Goal: Information Seeking & Learning: Understand process/instructions

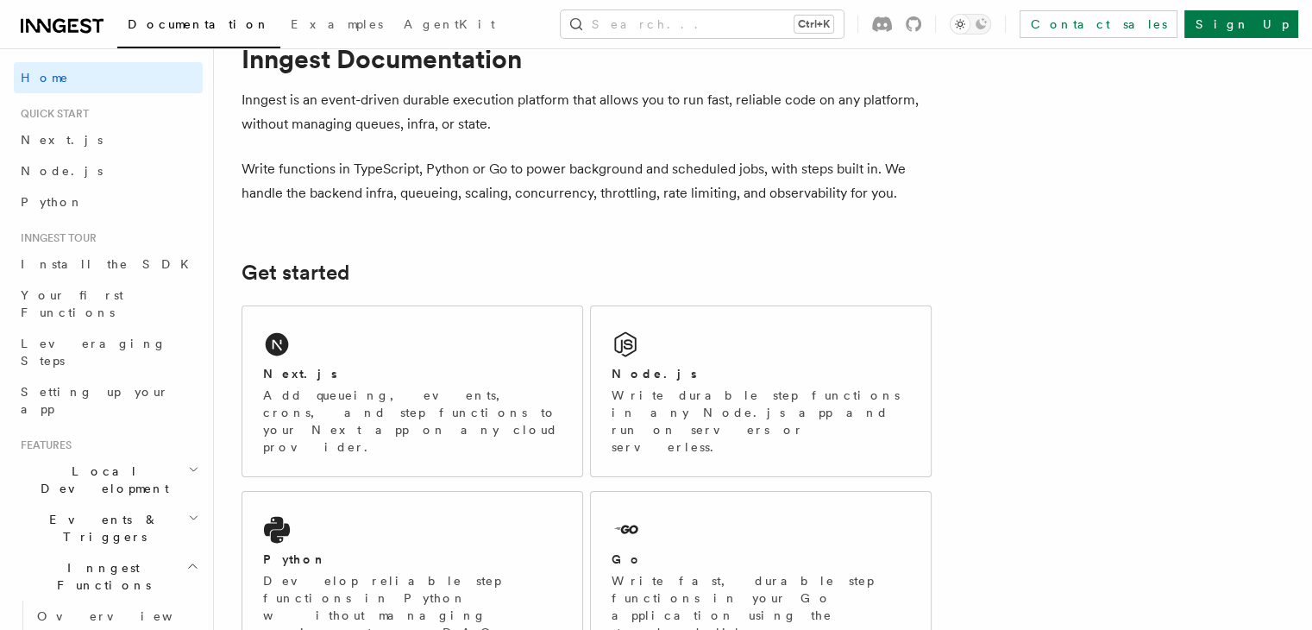
scroll to position [52, 0]
click at [80, 143] on link "Next.js" at bounding box center [108, 139] width 189 height 31
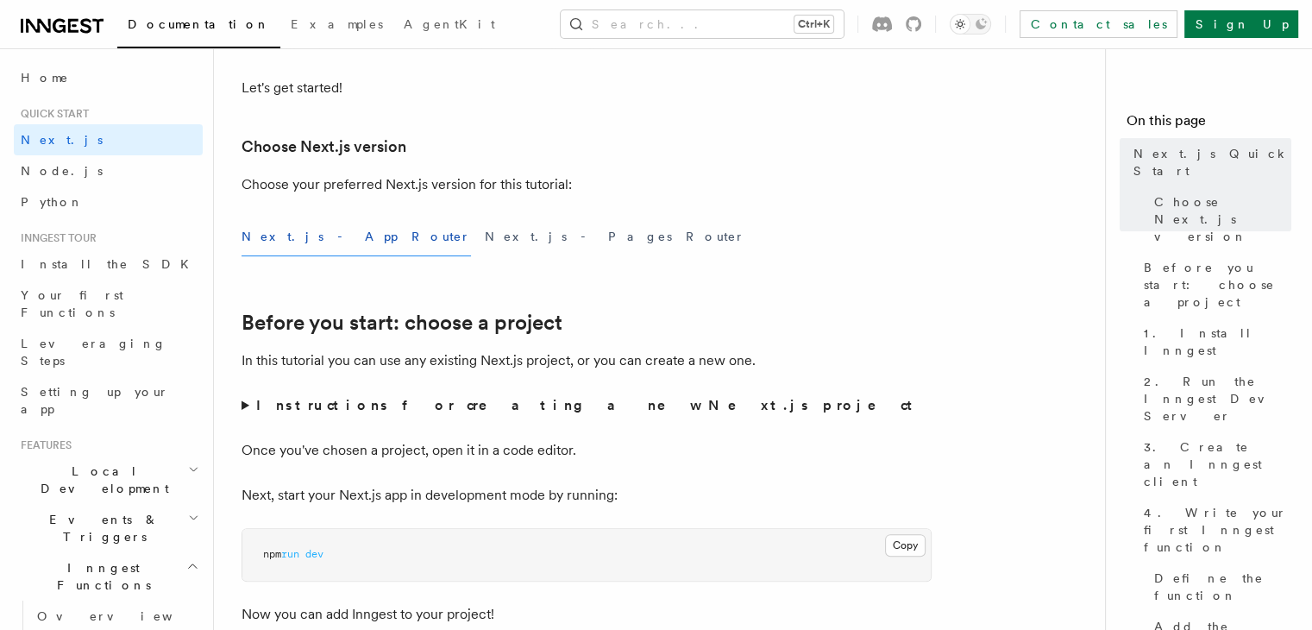
scroll to position [351, 0]
click at [304, 232] on button "Next.js - App Router" at bounding box center [355, 234] width 229 height 39
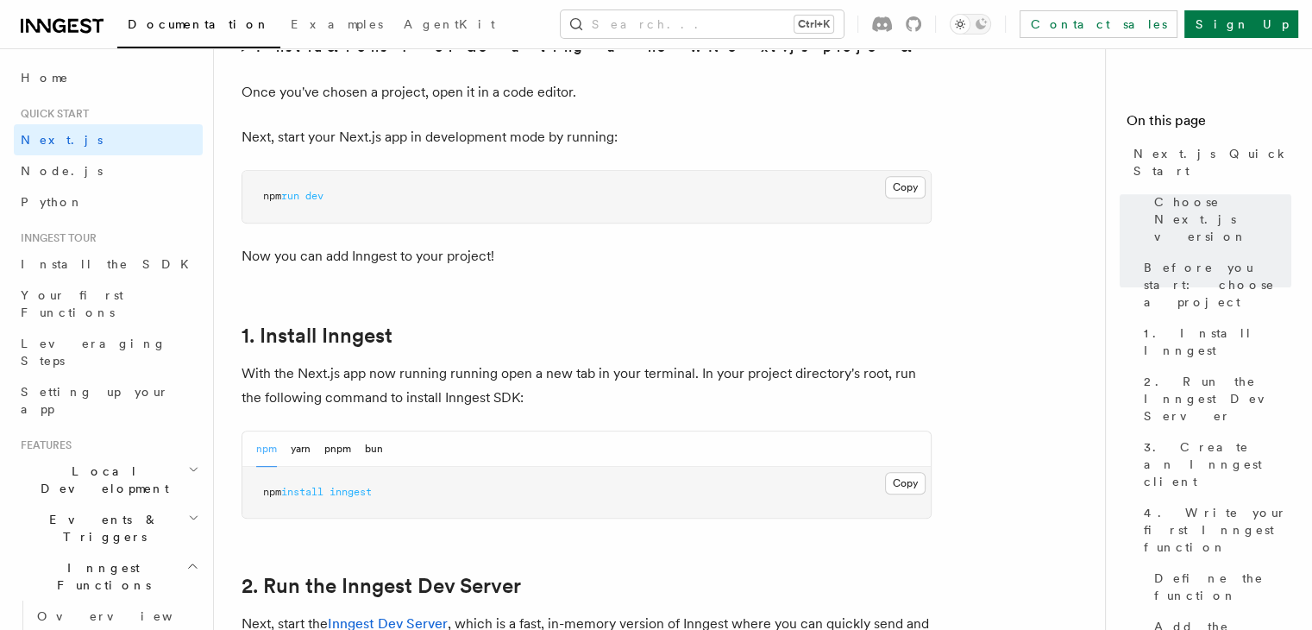
scroll to position [707, 0]
click at [891, 473] on button "Copy Copied" at bounding box center [905, 482] width 41 height 22
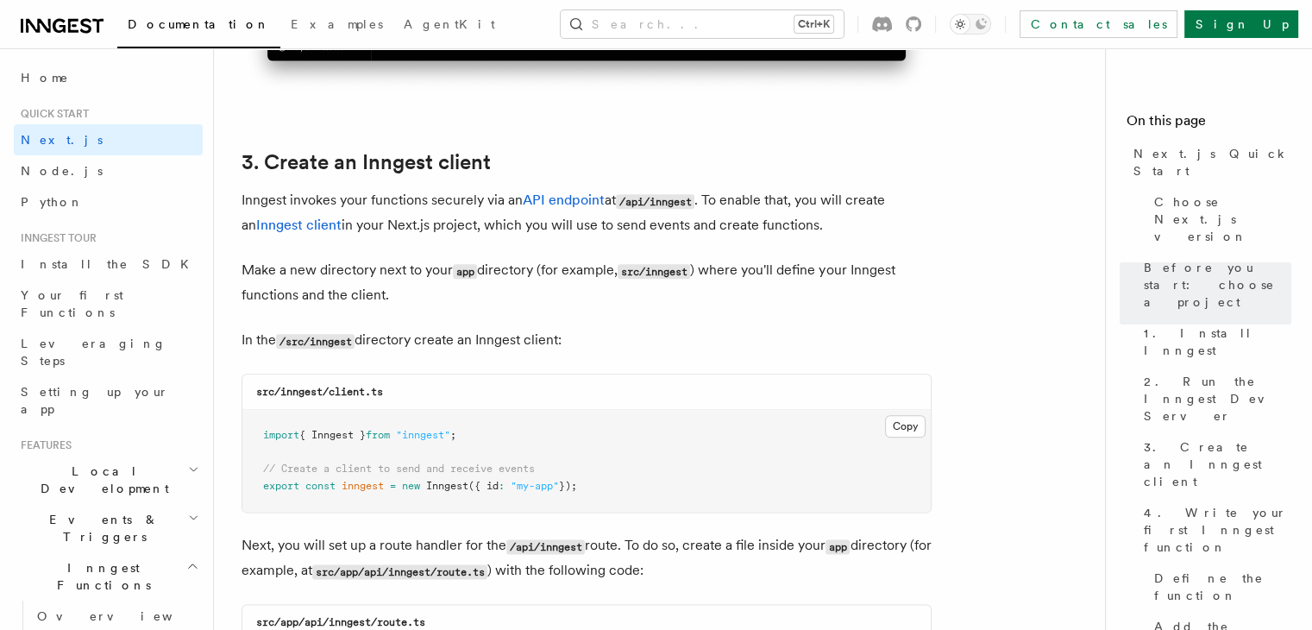
scroll to position [1959, 0]
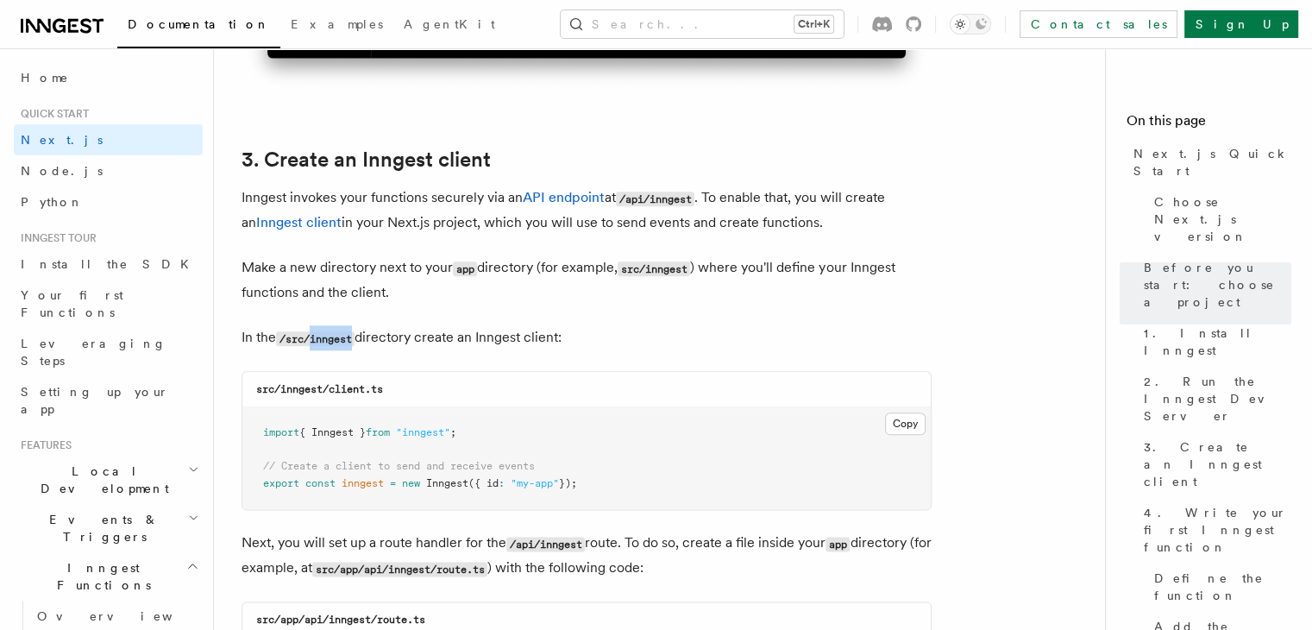
drag, startPoint x: 315, startPoint y: 333, endPoint x: 357, endPoint y: 341, distance: 43.0
click at [354, 341] on code "/src/inngest" at bounding box center [315, 338] width 78 height 15
copy code "inngest"
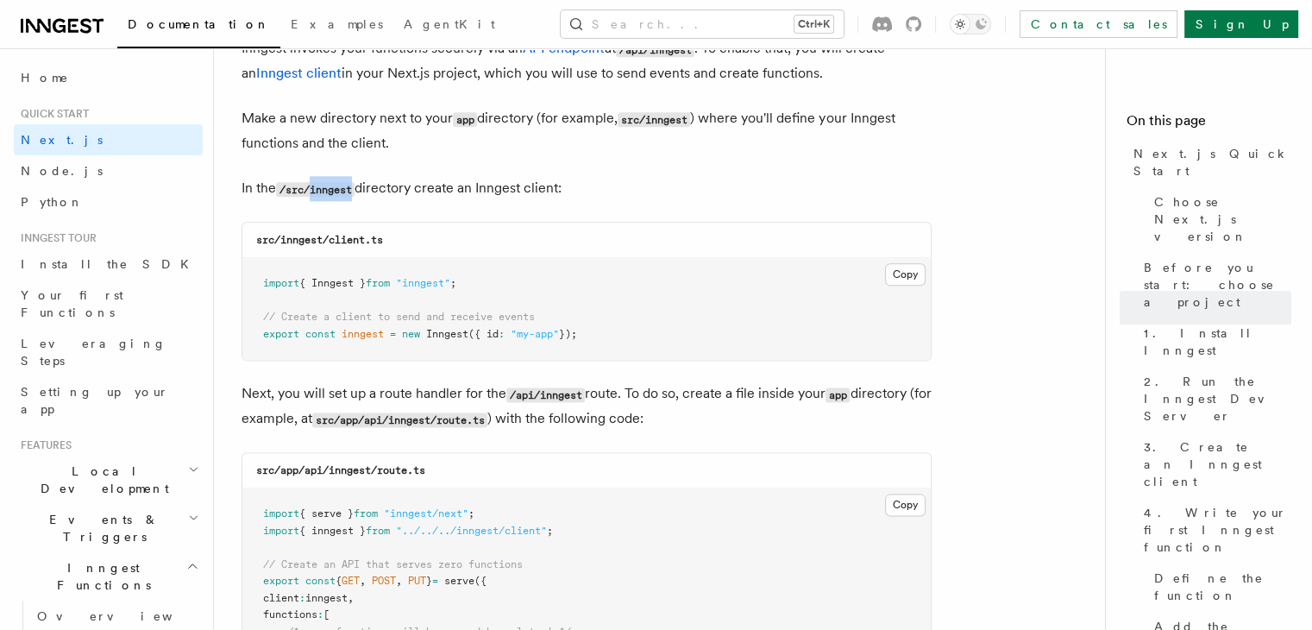
scroll to position [2145, 0]
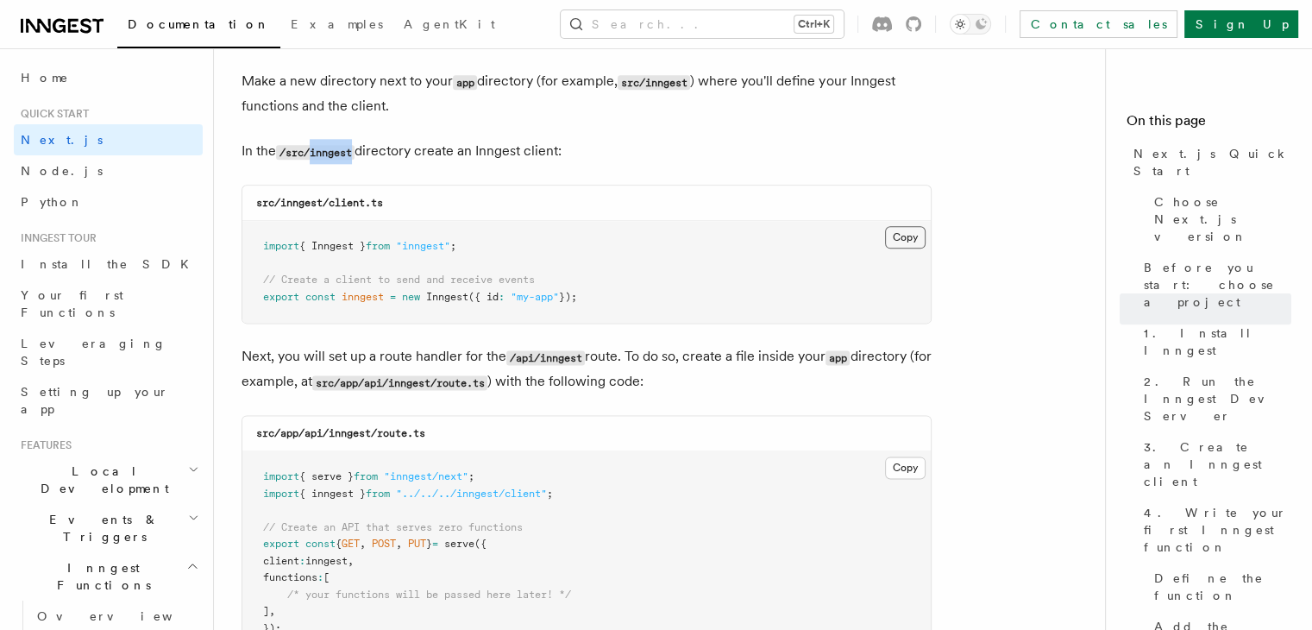
click at [904, 229] on button "Copy Copied" at bounding box center [905, 237] width 41 height 22
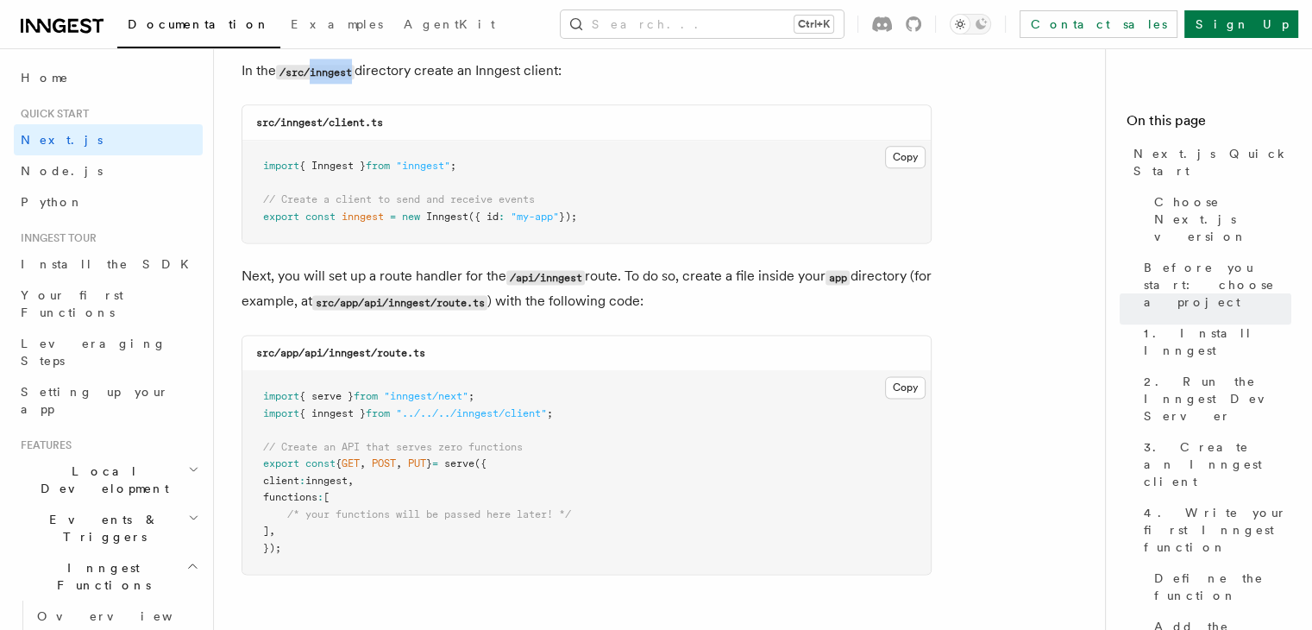
scroll to position [2236, 0]
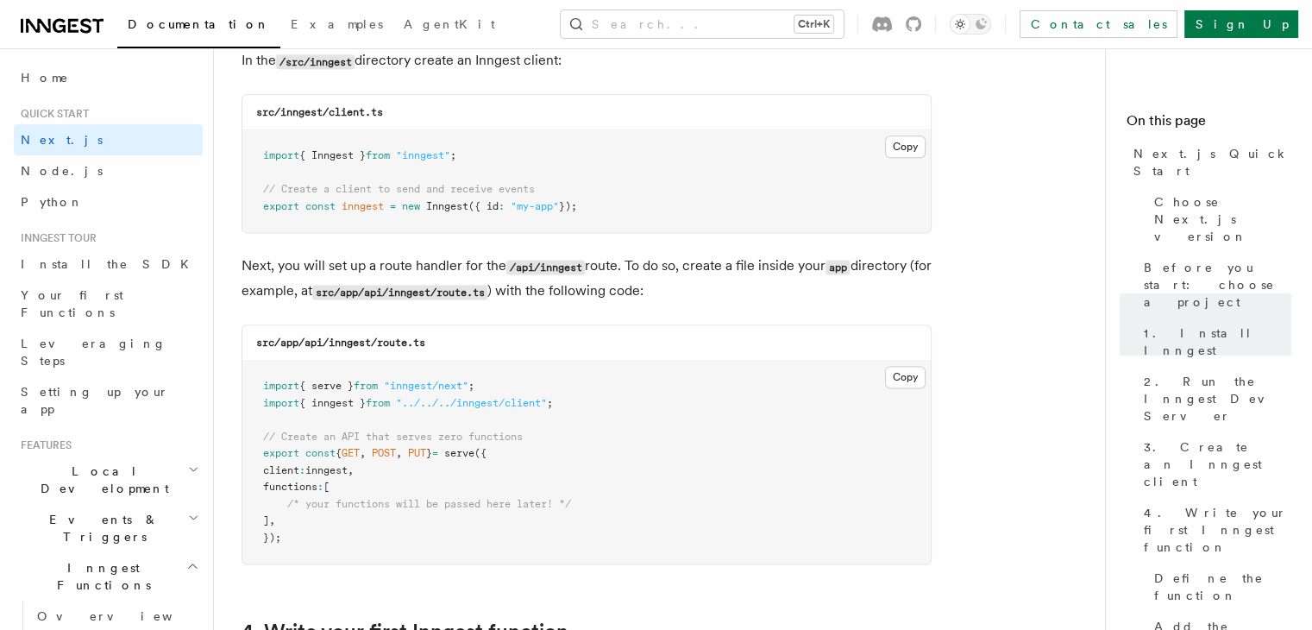
click at [352, 338] on code "src/app/api/inngest/route.ts" at bounding box center [340, 342] width 169 height 12
copy code "inngest"
click at [913, 373] on button "Copy Copied" at bounding box center [905, 377] width 41 height 22
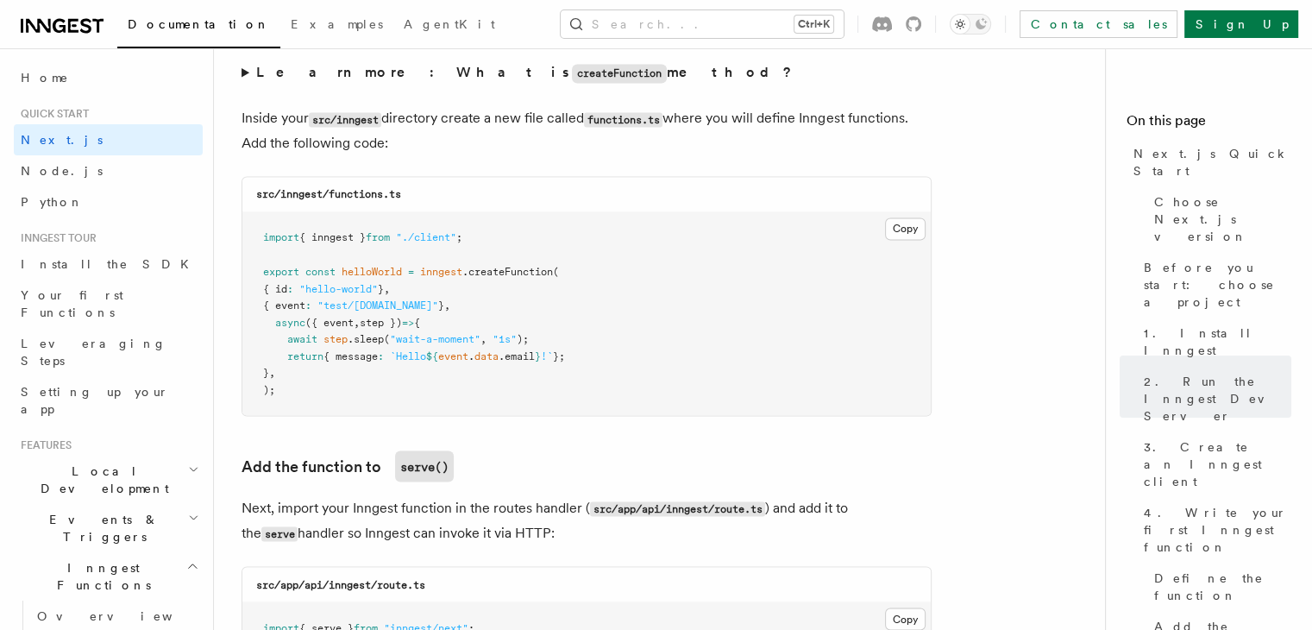
scroll to position [3045, 0]
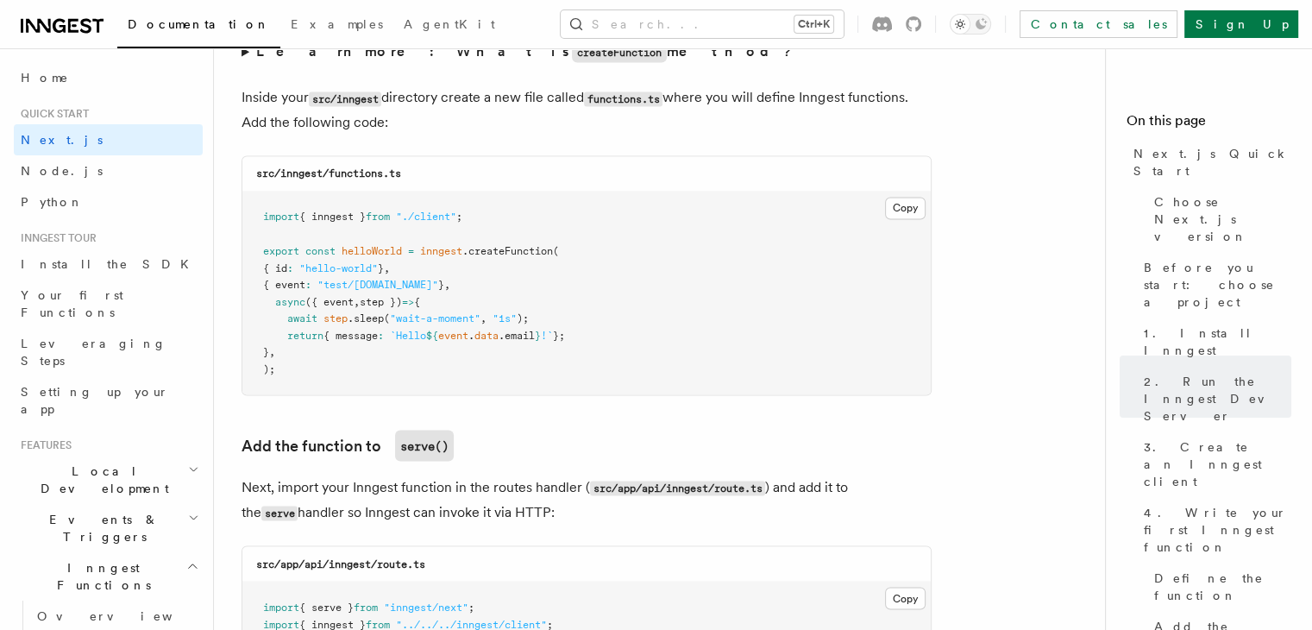
click at [366, 176] on code "src/inngest/functions.ts" at bounding box center [328, 173] width 145 height 12
